Goal: Communication & Community: Answer question/provide support

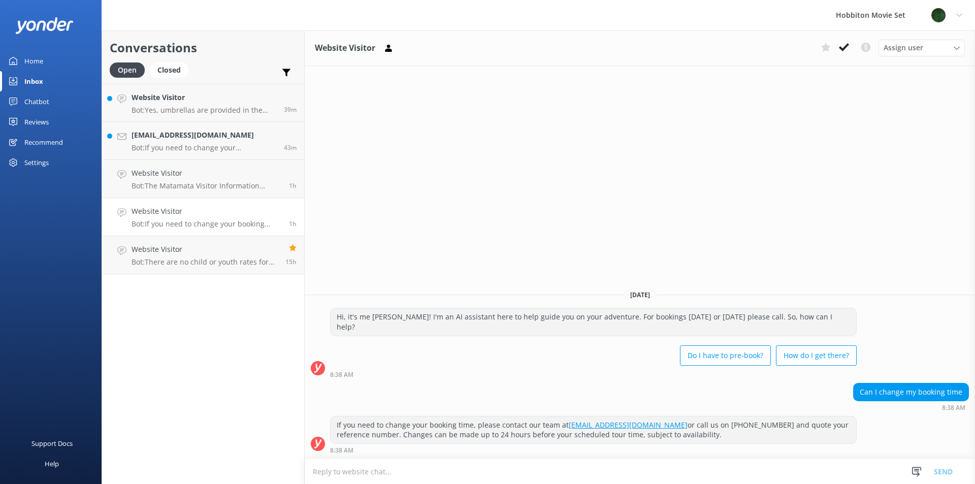
click at [206, 225] on p "Bot: If you need to change your booking time, please contact our team at [EMAIL…" at bounding box center [207, 223] width 150 height 9
click at [248, 228] on p "Bot: If you need to change your booking time, please contact our team at [EMAIL…" at bounding box center [207, 223] width 150 height 9
click at [850, 51] on button at bounding box center [844, 47] width 18 height 15
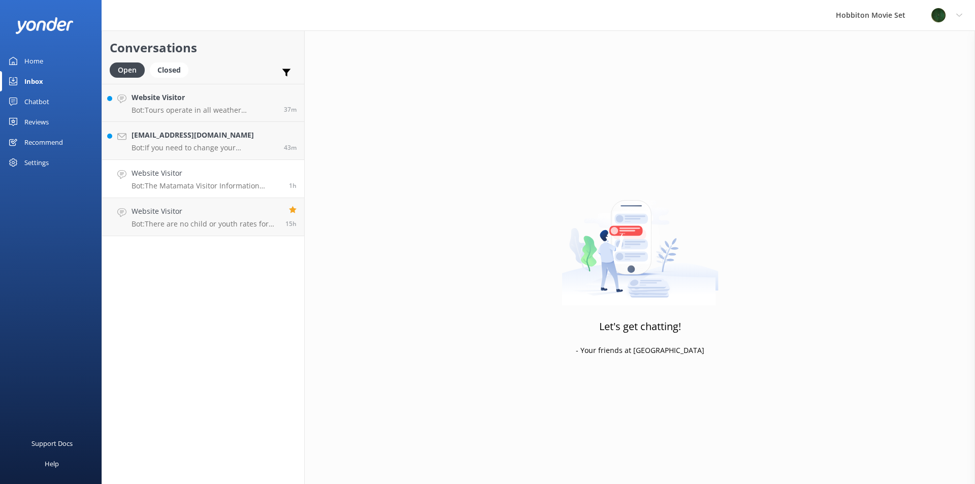
click at [180, 186] on p "Bot: The Matamata Visitor Information Centre will announce when locals tours fo…" at bounding box center [207, 185] width 150 height 9
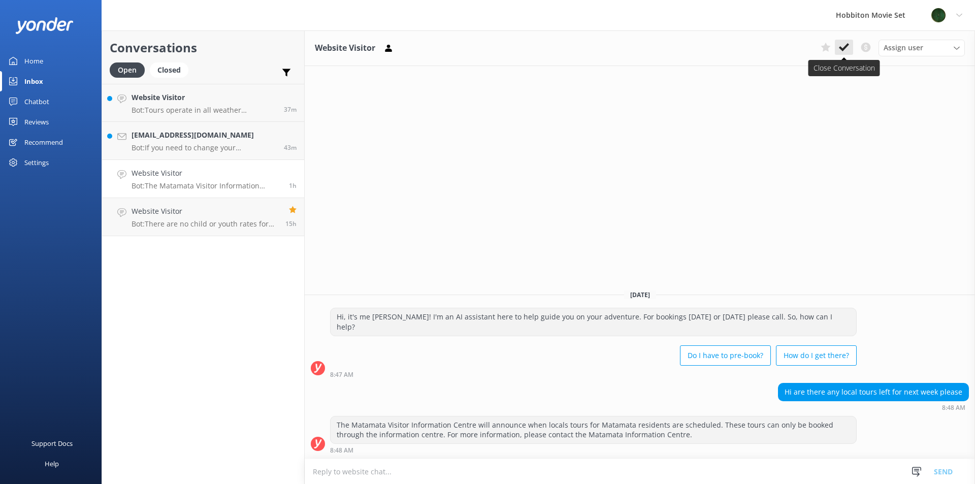
click at [847, 48] on icon at bounding box center [844, 47] width 10 height 10
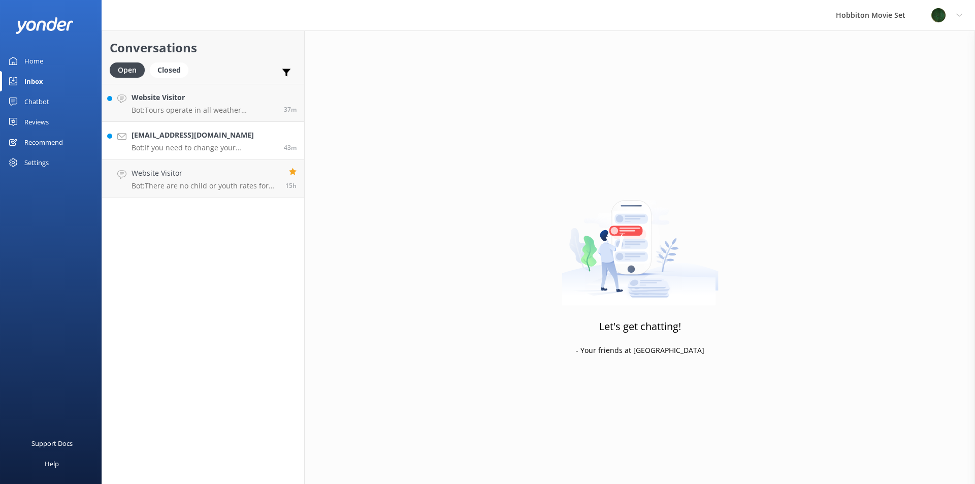
click at [200, 137] on h4 "[EMAIL_ADDRESS][DOMAIN_NAME]" at bounding box center [204, 135] width 145 height 11
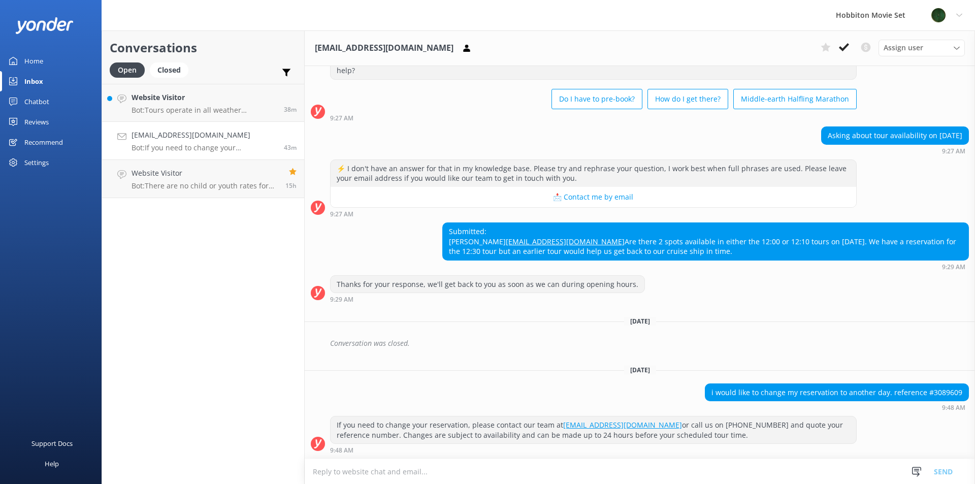
scroll to position [51, 0]
click at [232, 107] on p "Bot: Tours operate in all weather conditions, including rain. Umbrellas are pro…" at bounding box center [204, 110] width 145 height 9
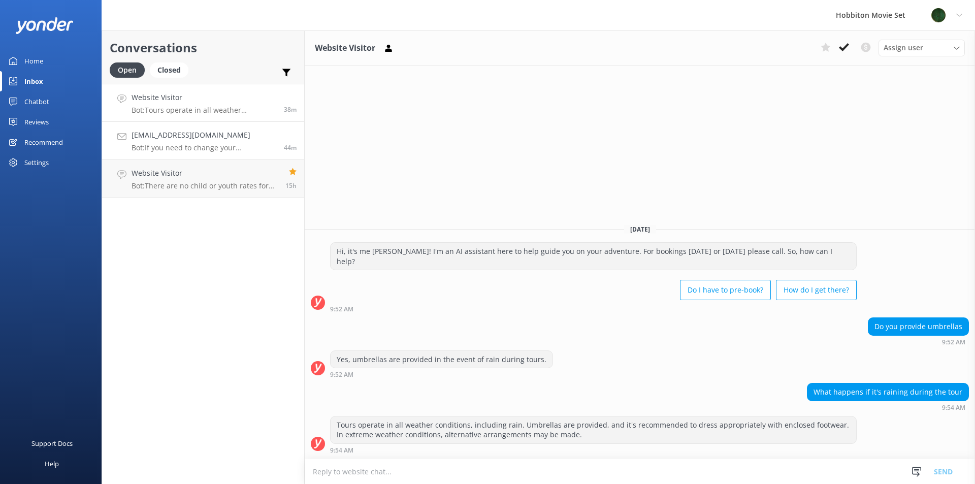
click at [168, 141] on div "[EMAIL_ADDRESS][DOMAIN_NAME] Bot: If you need to change your reservation, pleas…" at bounding box center [204, 141] width 145 height 22
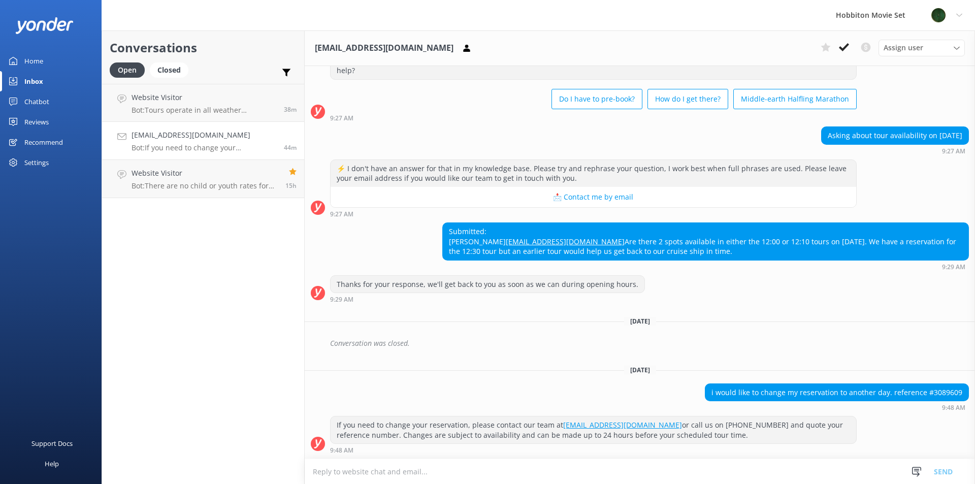
scroll to position [51, 0]
click at [940, 392] on div "i would like to change my reservation to another day. reference #3089609" at bounding box center [837, 392] width 263 height 17
copy div "3089609"
click at [850, 297] on div "Thanks for your response, we'll get back to you as soon as we can during openin…" at bounding box center [640, 289] width 671 height 28
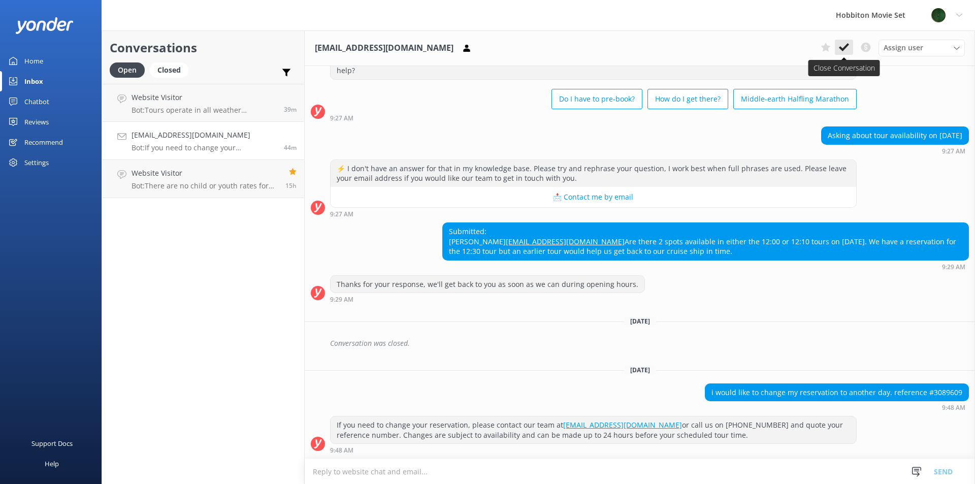
click at [847, 47] on use at bounding box center [844, 47] width 10 height 8
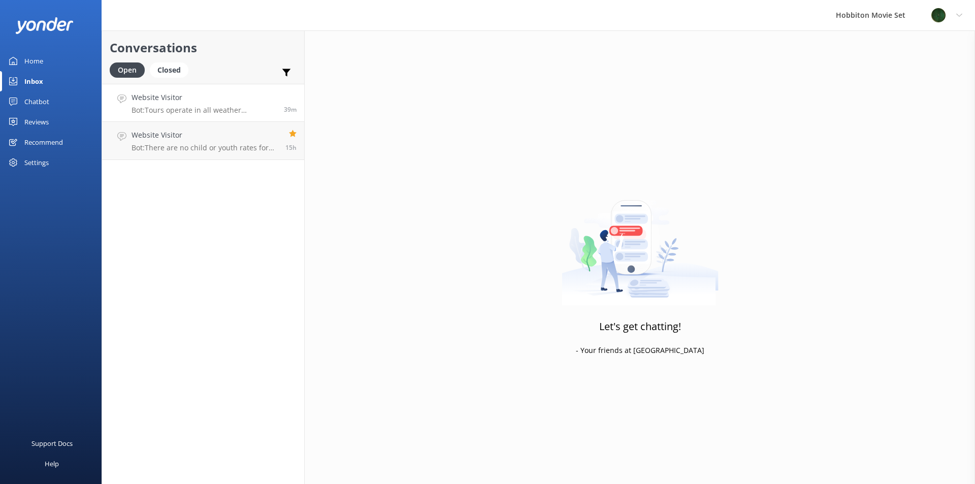
click at [256, 115] on link "Website Visitor Bot: Tours operate in all weather conditions, including rain. U…" at bounding box center [203, 103] width 202 height 38
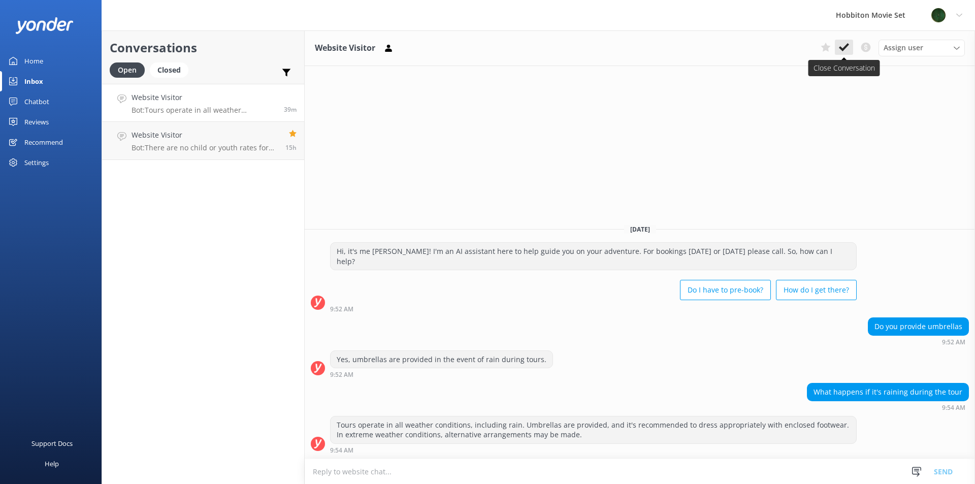
click at [849, 49] on icon at bounding box center [844, 47] width 10 height 10
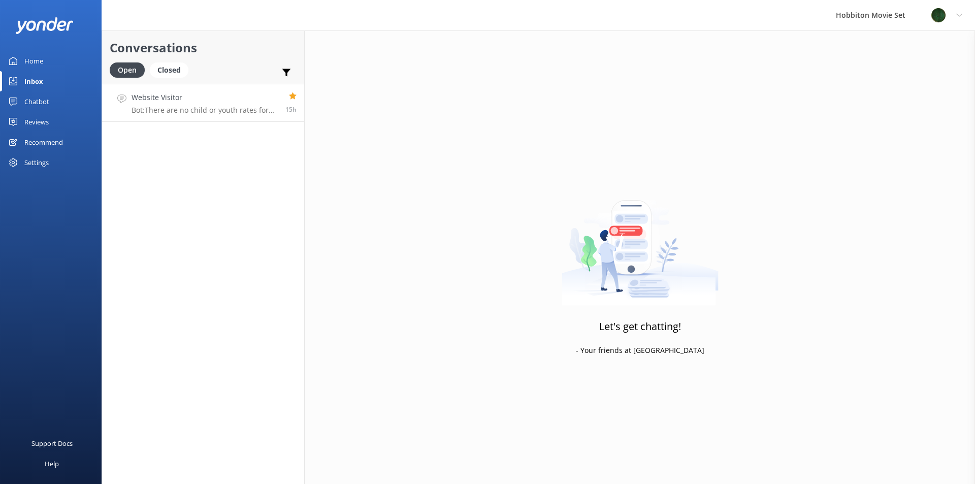
click at [245, 107] on p "Bot: There are no child or youth rates for International Hobbit Day. The ticket…" at bounding box center [205, 110] width 146 height 9
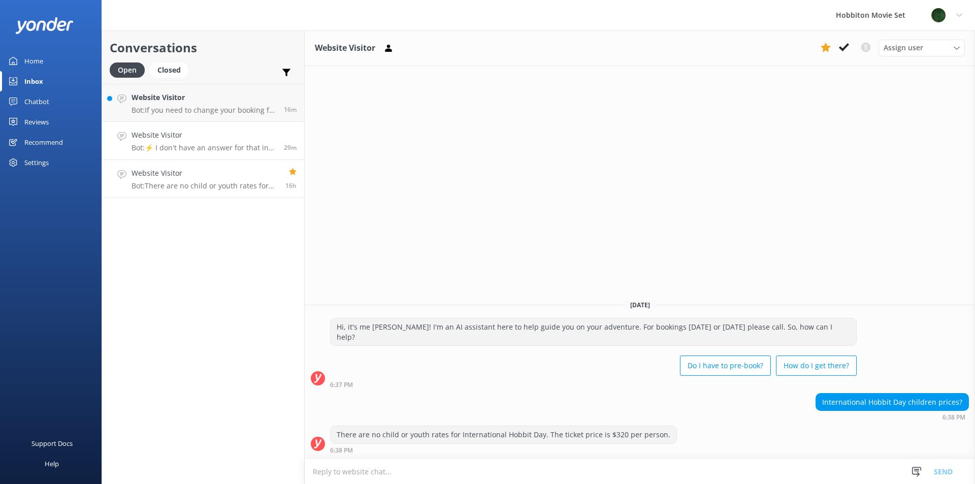
click at [186, 143] on p "Bot: ⚡ I don't have an answer for that in my knowledge base. Please try and rep…" at bounding box center [204, 147] width 145 height 9
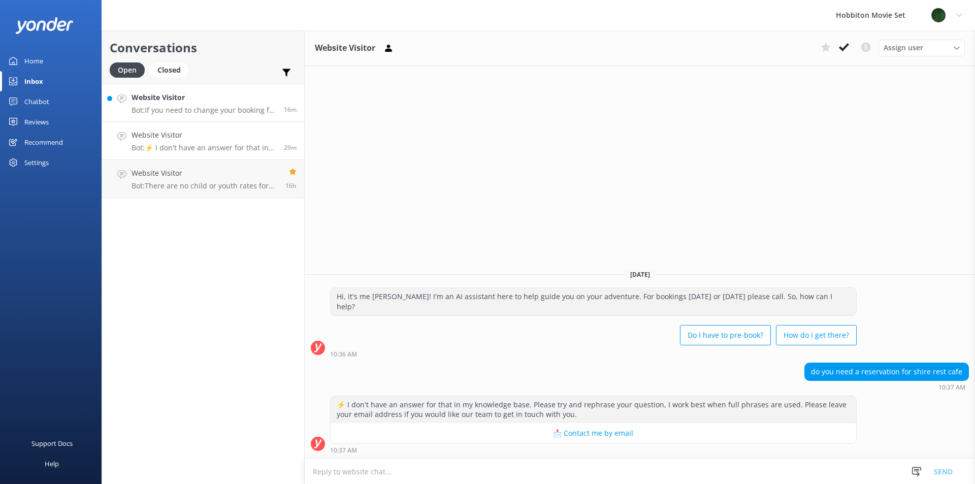
click at [248, 112] on p "Bot: If you need to change your booking for the Hobbiton Movie Set Tour, please…" at bounding box center [204, 110] width 145 height 9
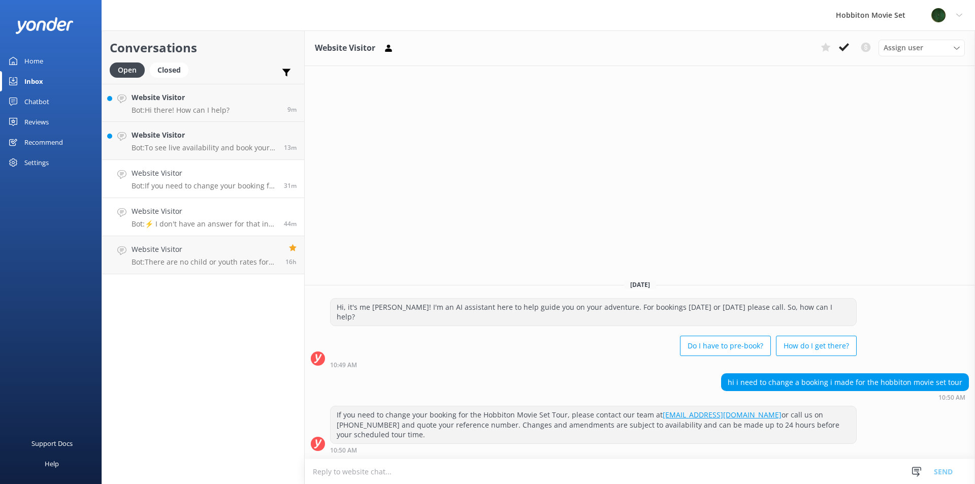
click at [208, 222] on p "Bot: ⚡ I don't have an answer for that in my knowledge base. Please try and rep…" at bounding box center [204, 223] width 145 height 9
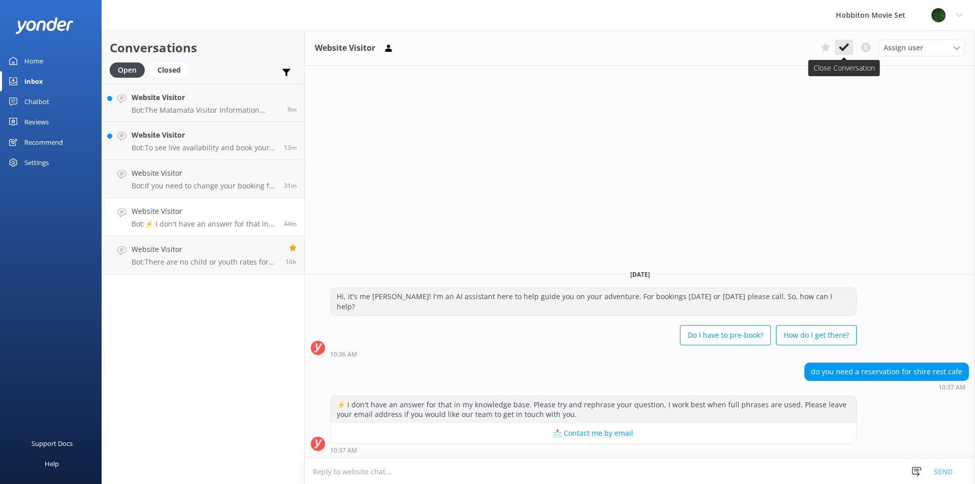
click at [849, 45] on button at bounding box center [844, 47] width 18 height 15
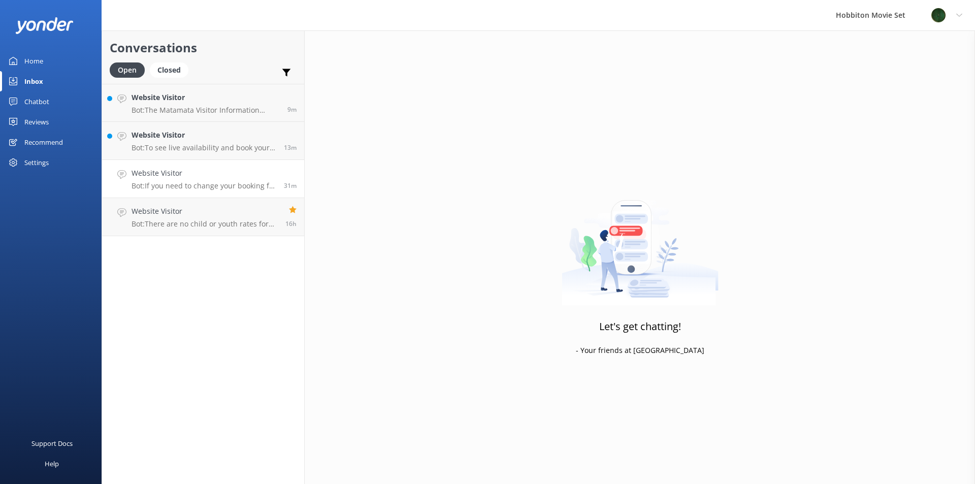
click at [255, 185] on p "Bot: If you need to change your booking for the Hobbiton Movie Set Tour, please…" at bounding box center [204, 185] width 145 height 9
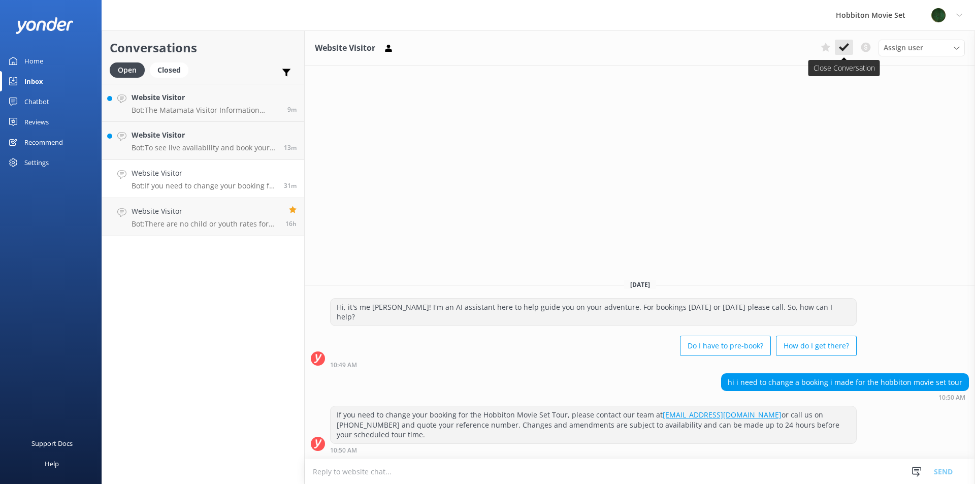
click at [848, 49] on icon at bounding box center [844, 47] width 10 height 10
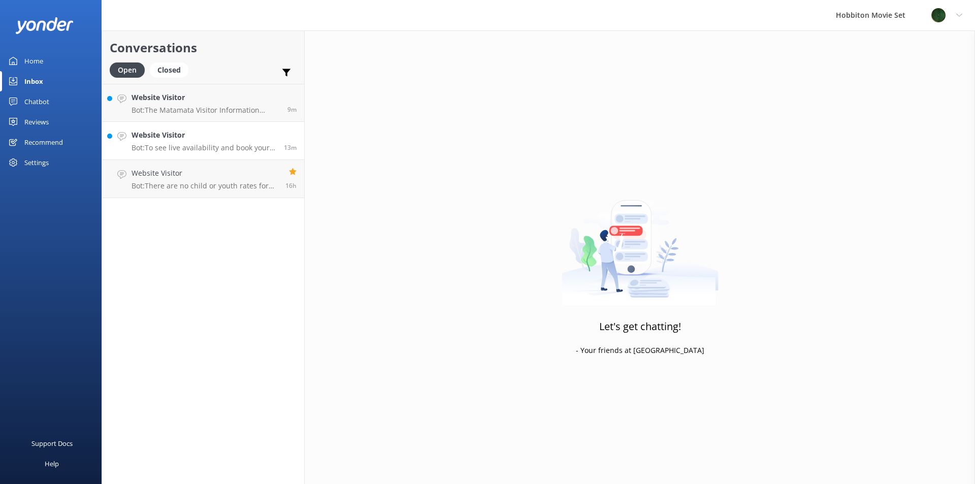
click at [227, 140] on h4 "Website Visitor" at bounding box center [204, 135] width 145 height 11
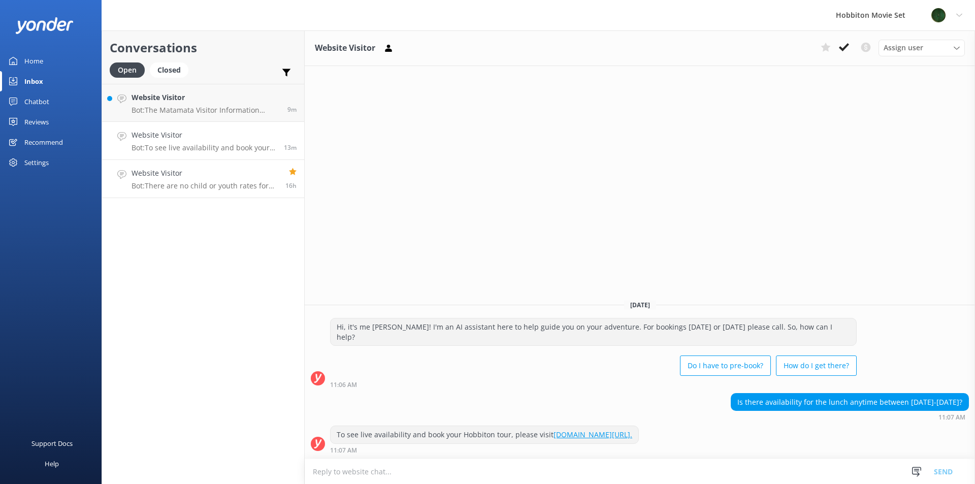
click at [254, 175] on h4 "Website Visitor" at bounding box center [205, 173] width 146 height 11
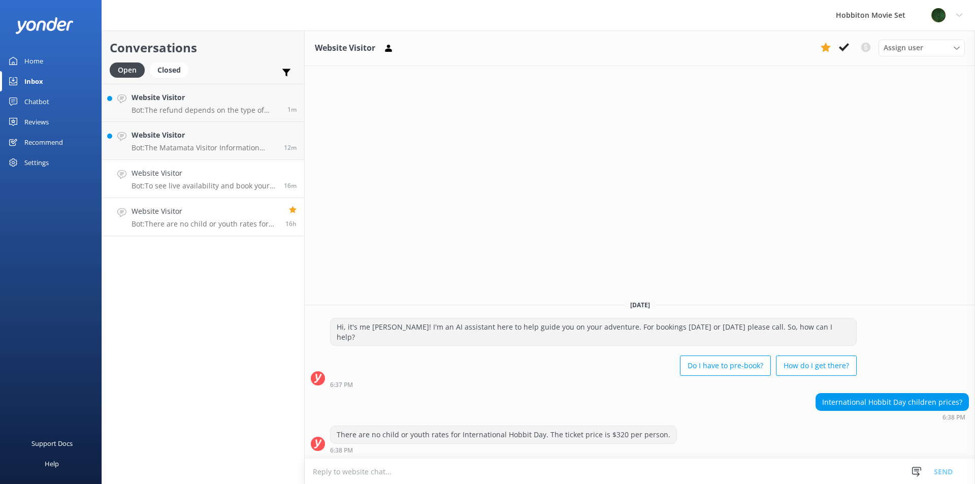
click at [291, 180] on div "16m" at bounding box center [286, 179] width 20 height 22
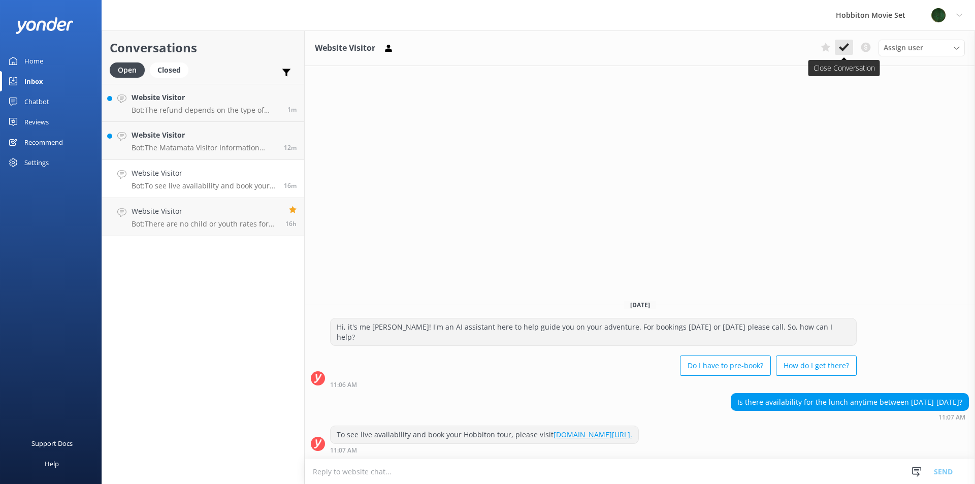
click at [846, 44] on icon at bounding box center [844, 47] width 10 height 10
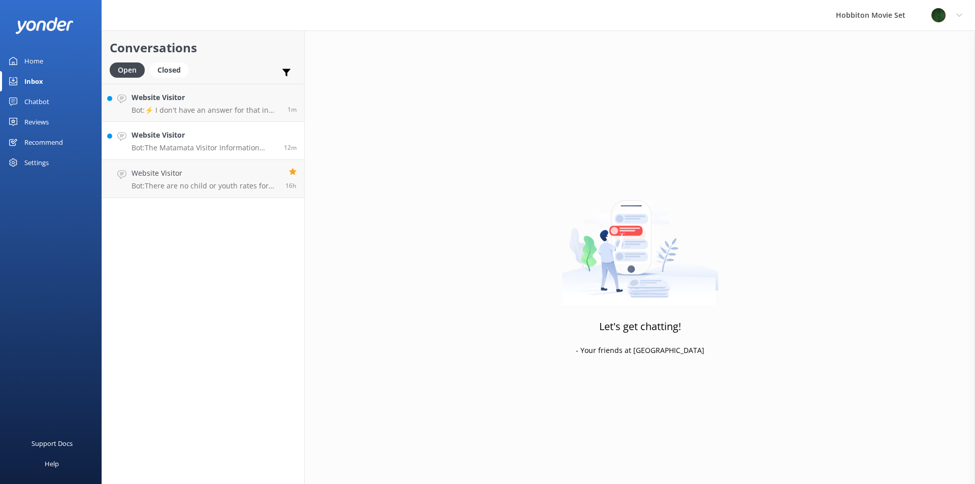
click at [266, 147] on p "Bot: The Matamata Visitor Information Centre will announce when we schedule Loc…" at bounding box center [204, 147] width 145 height 9
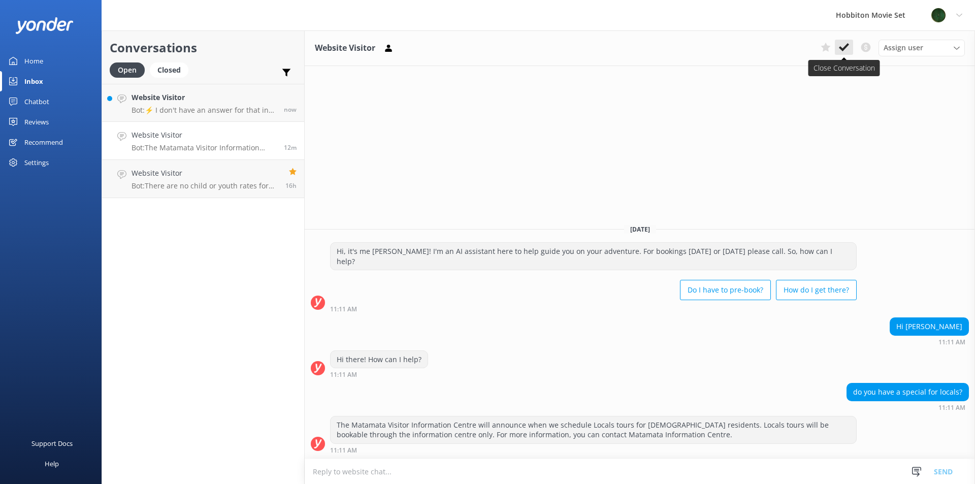
click at [850, 46] on button at bounding box center [844, 47] width 18 height 15
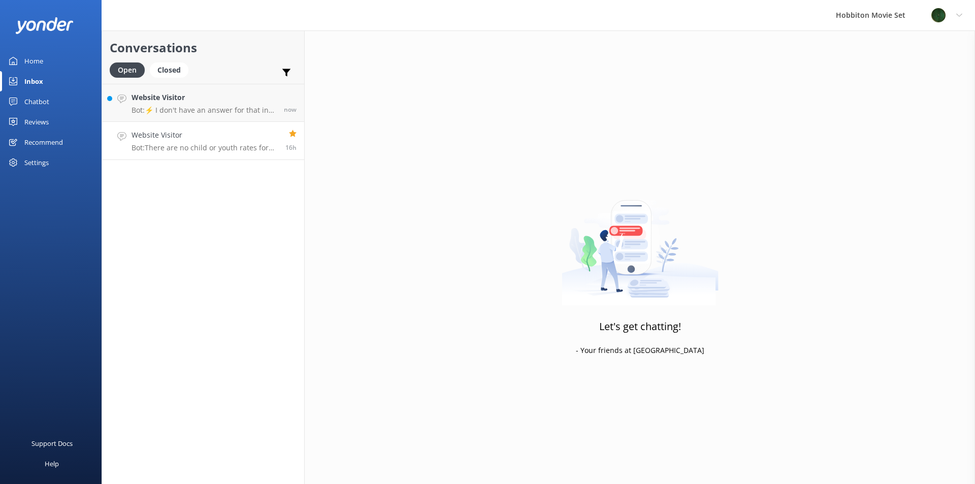
click at [223, 140] on h4 "Website Visitor" at bounding box center [205, 135] width 146 height 11
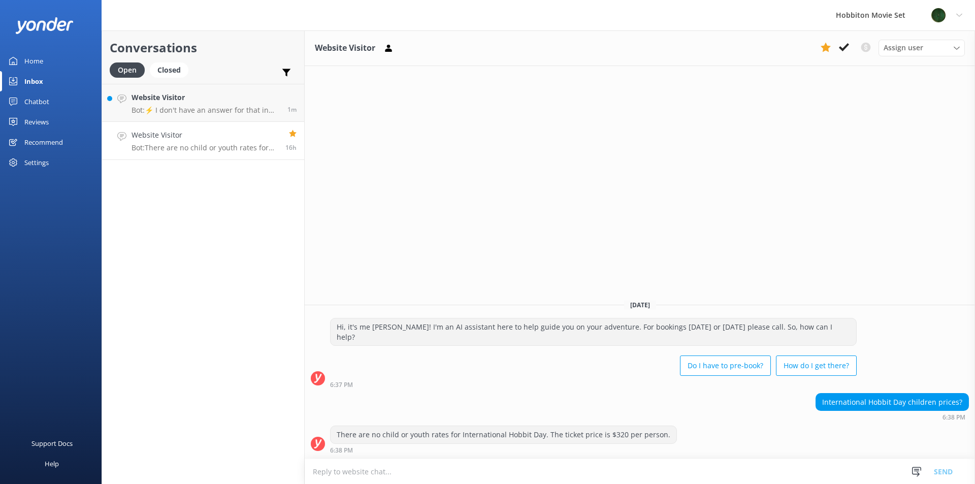
click at [412, 216] on div "Website Visitor Assign user [PERSON_NAME] Team Member [PERSON_NAME] Mikayla [PE…" at bounding box center [640, 257] width 671 height 454
click at [722, 185] on div "Website Visitor Assign user [PERSON_NAME] Team Member [PERSON_NAME] Mikayla [PE…" at bounding box center [640, 257] width 671 height 454
click at [970, 200] on div "Website Visitor Assign user [PERSON_NAME] Team Member [PERSON_NAME] Mikayla [PE…" at bounding box center [640, 257] width 671 height 454
drag, startPoint x: 642, startPoint y: 142, endPoint x: 567, endPoint y: 222, distance: 110.0
click at [567, 222] on div "Website Visitor Assign user [PERSON_NAME] Team Member [PERSON_NAME] Mikayla [PE…" at bounding box center [640, 257] width 671 height 454
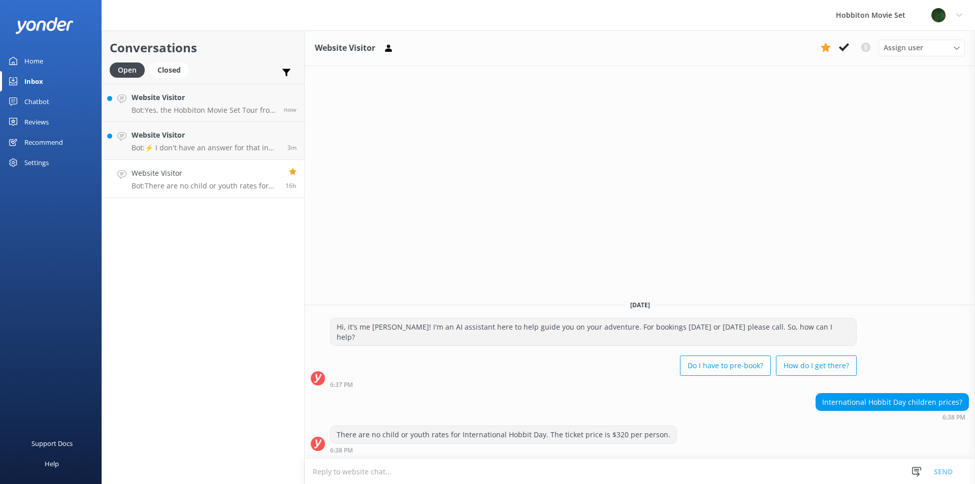
drag, startPoint x: 111, startPoint y: 7, endPoint x: 150, endPoint y: 28, distance: 45.0
click at [150, 28] on div "Hobbiton Movie Set Profile Settings Logout" at bounding box center [487, 15] width 975 height 30
click at [719, 254] on div "Website Visitor Assign user [PERSON_NAME] Team Member [PERSON_NAME] Mikayla [PE…" at bounding box center [640, 257] width 671 height 454
click at [712, 226] on div "Website Visitor Assign user [PERSON_NAME] Team Member [PERSON_NAME] Mikayla [PE…" at bounding box center [640, 257] width 671 height 454
